Goal: Task Accomplishment & Management: Manage account settings

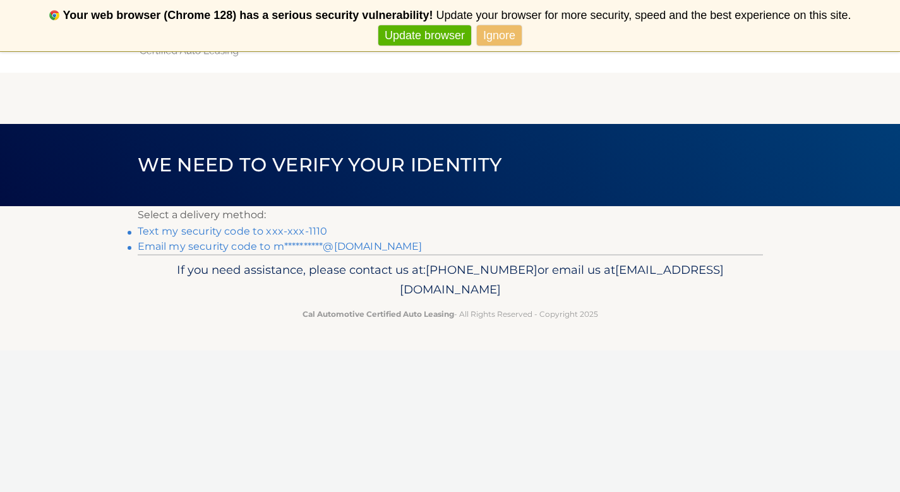
click at [269, 245] on link "**********" at bounding box center [280, 246] width 285 height 12
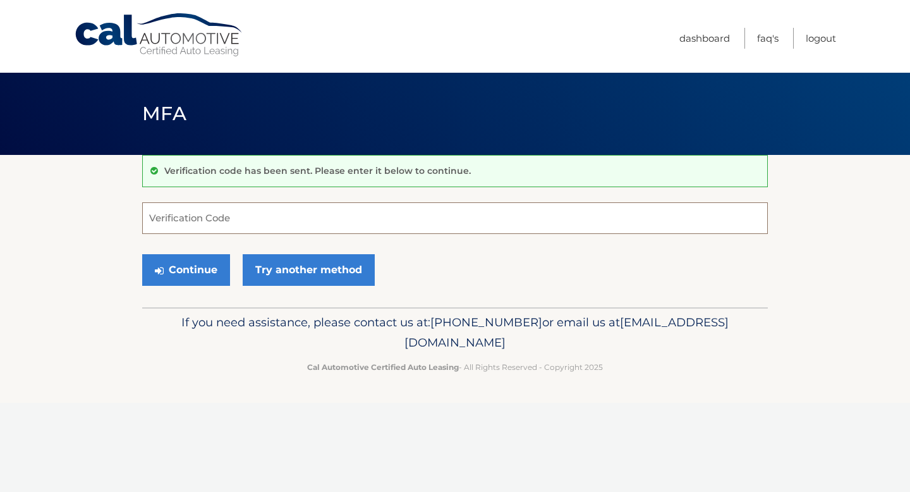
click at [317, 221] on input "Verification Code" at bounding box center [455, 218] width 626 height 32
paste input "083529"
type input "083529"
click at [201, 269] on button "Continue" at bounding box center [186, 270] width 88 height 32
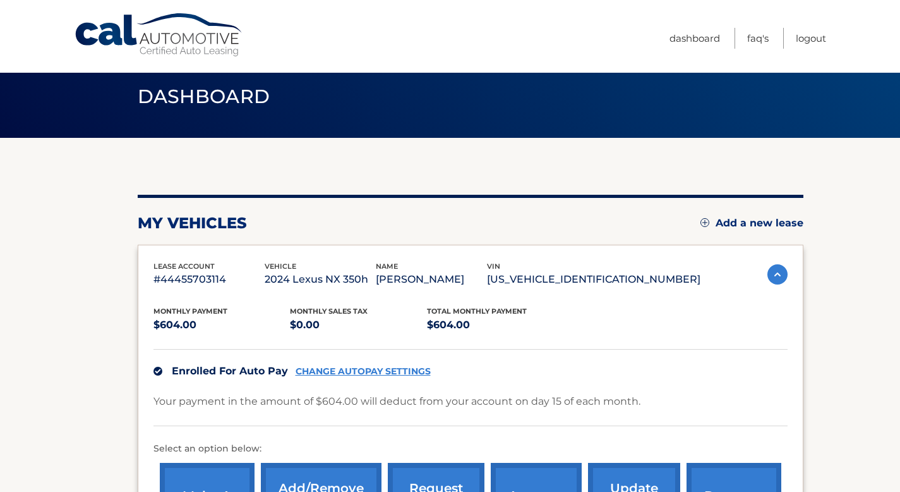
scroll to position [19, 0]
